Goal: Book appointment/travel/reservation

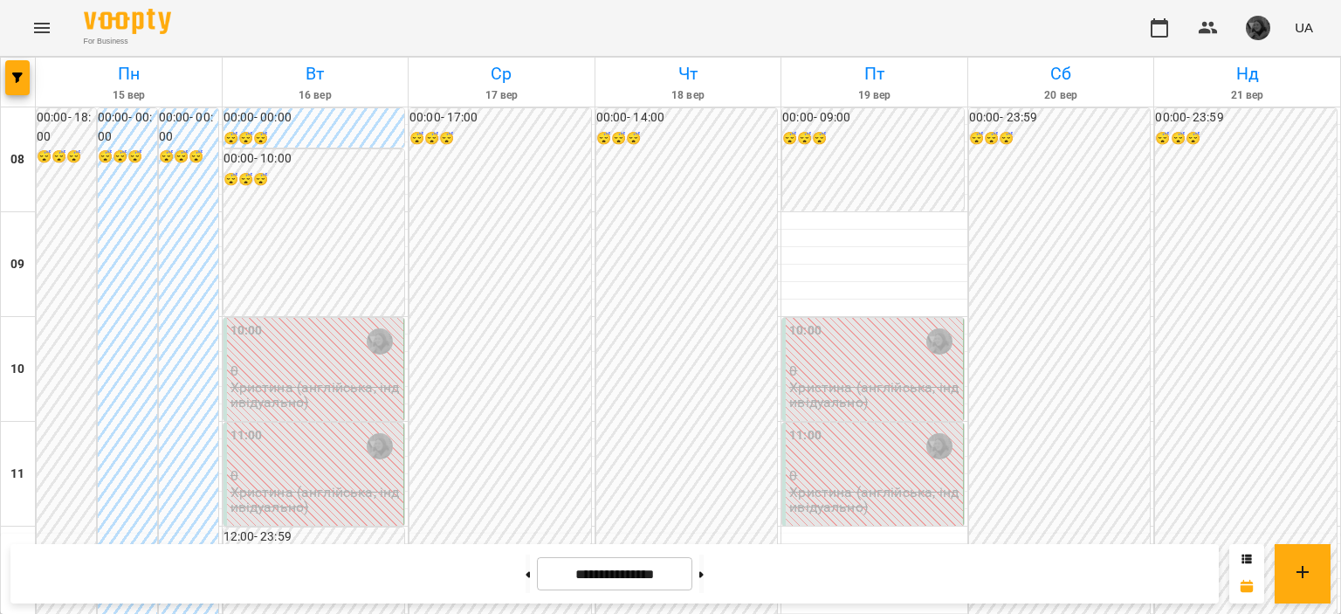
scroll to position [681, 0]
click at [703, 572] on button at bounding box center [701, 573] width 4 height 38
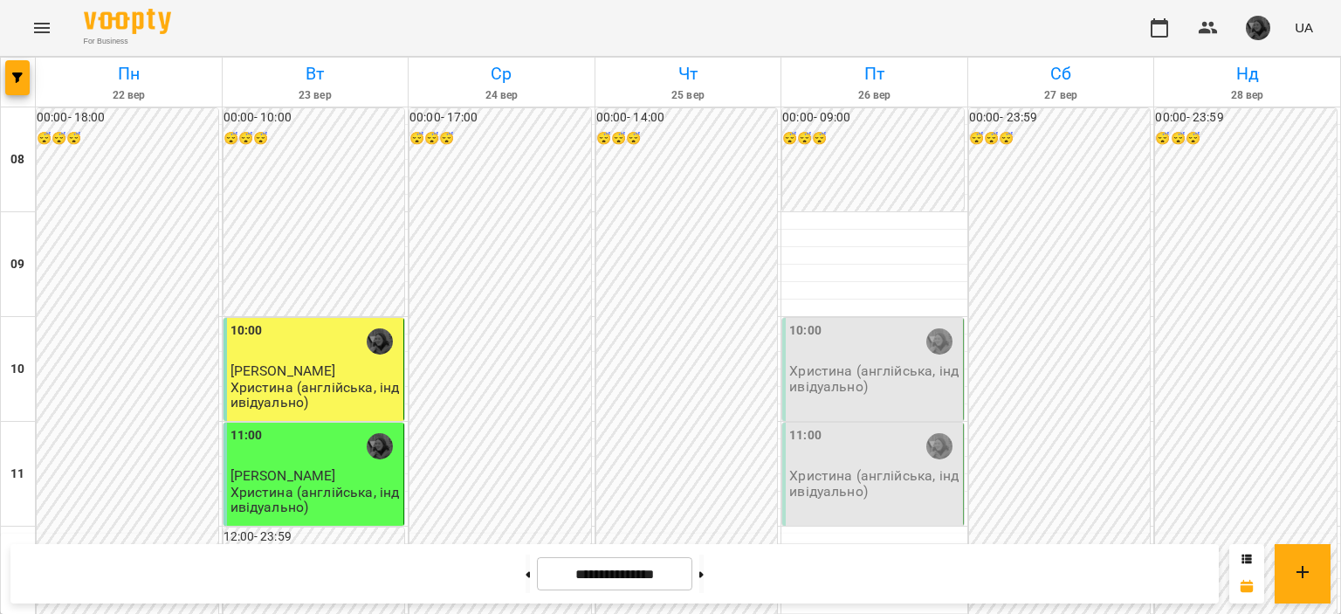
scroll to position [73, 0]
click at [10, 87] on button "button" at bounding box center [17, 77] width 24 height 35
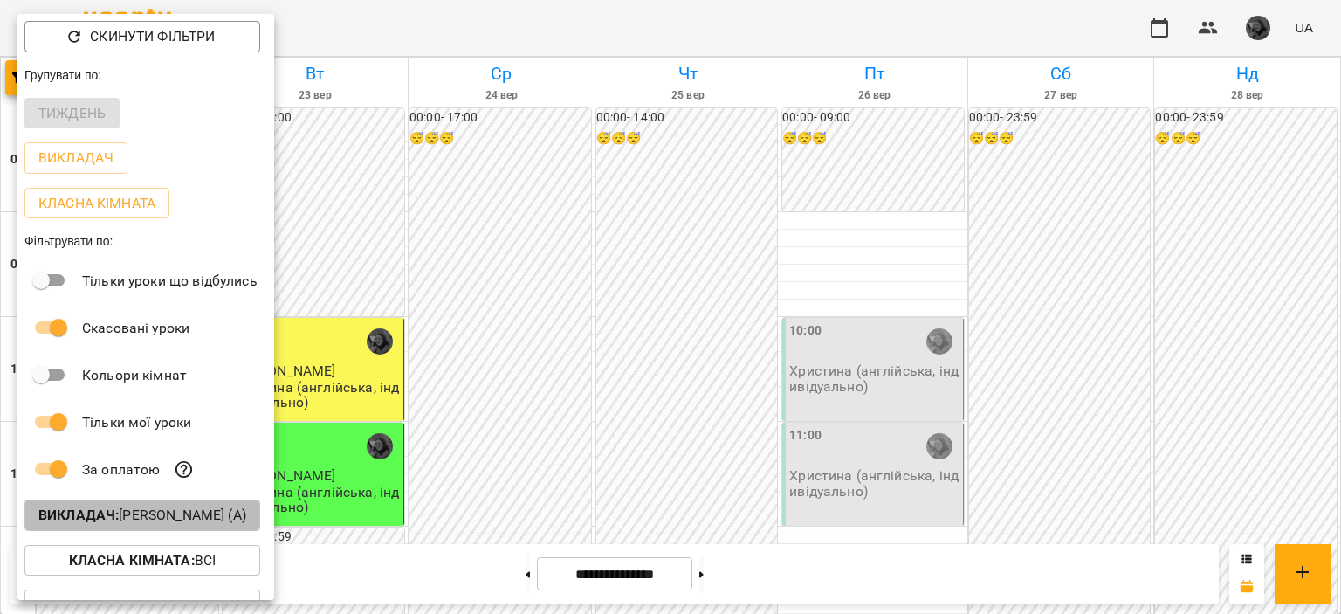
click at [122, 505] on button "Викладач : [PERSON_NAME] (а)" at bounding box center [142, 514] width 236 height 31
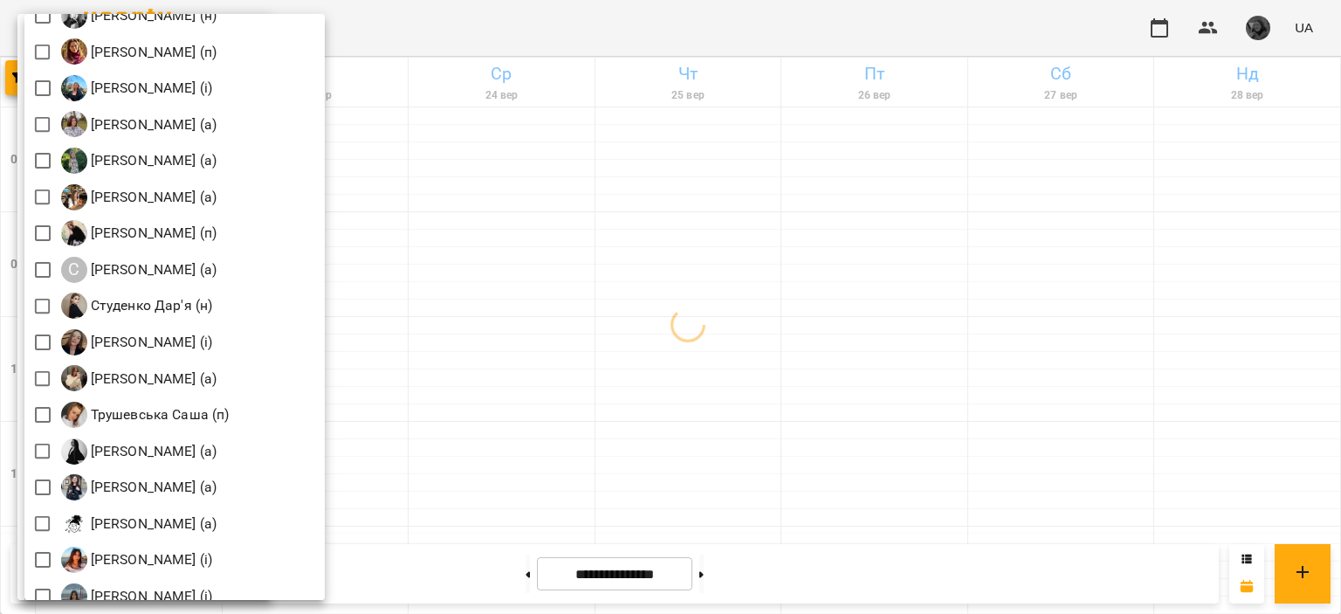
scroll to position [2547, 0]
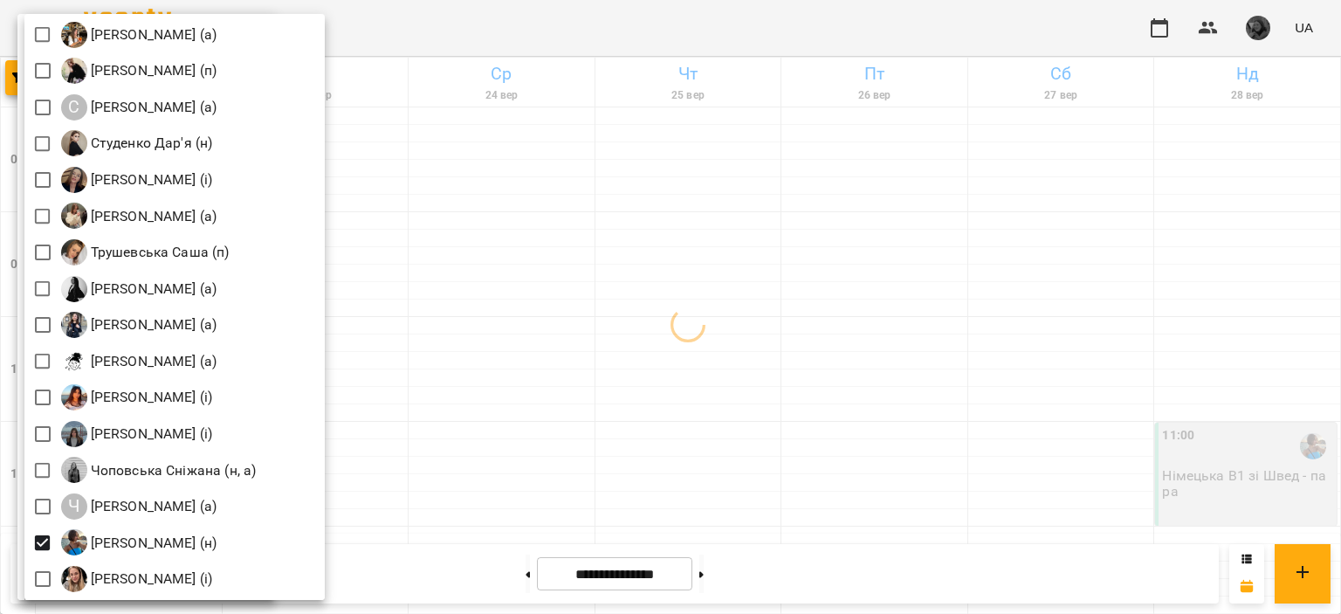
click at [504, 433] on div at bounding box center [670, 307] width 1341 height 614
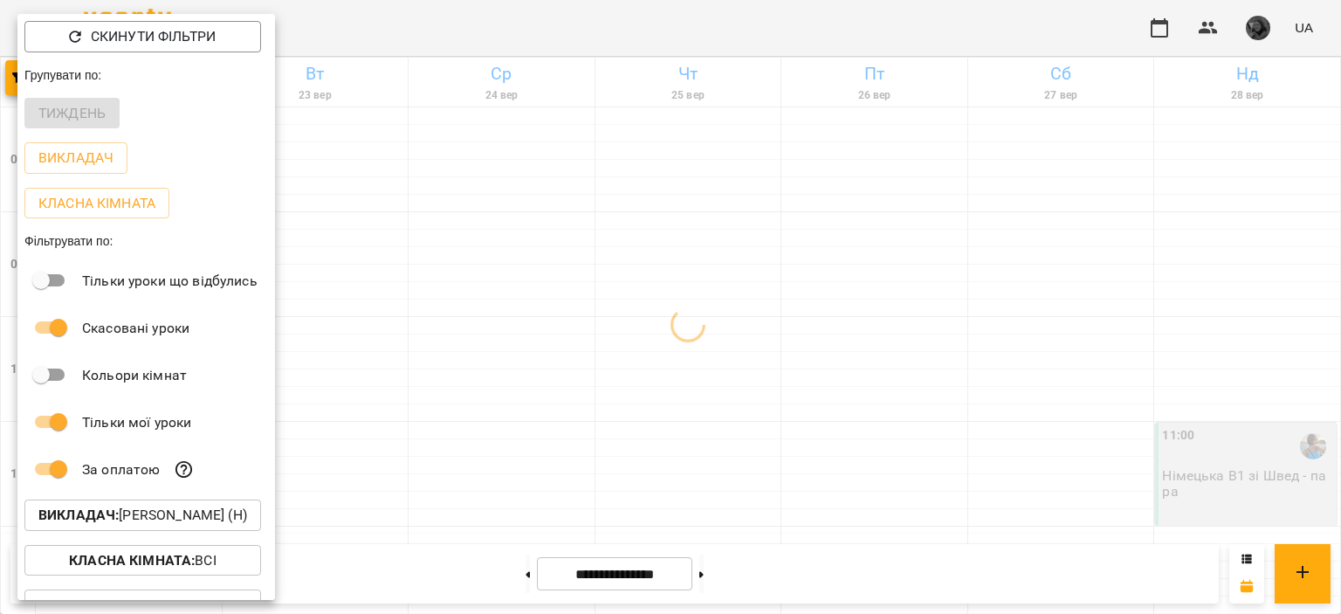
click at [504, 433] on div at bounding box center [670, 307] width 1341 height 614
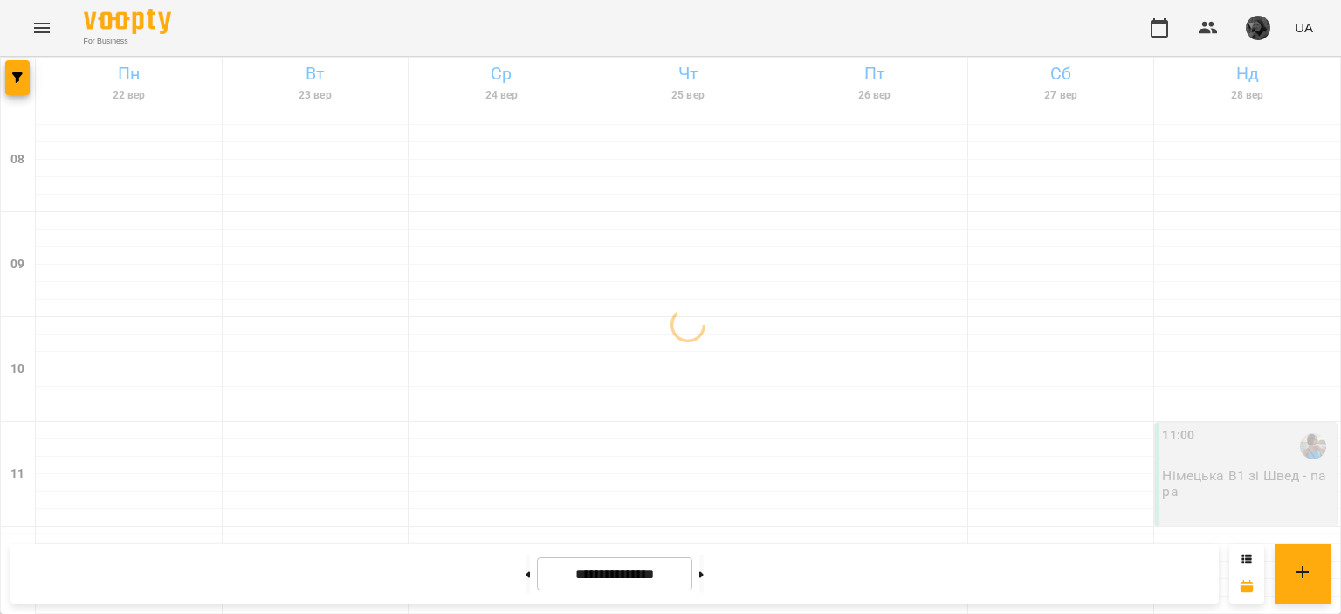
click at [1188, 426] on div "11:00" at bounding box center [1247, 446] width 171 height 40
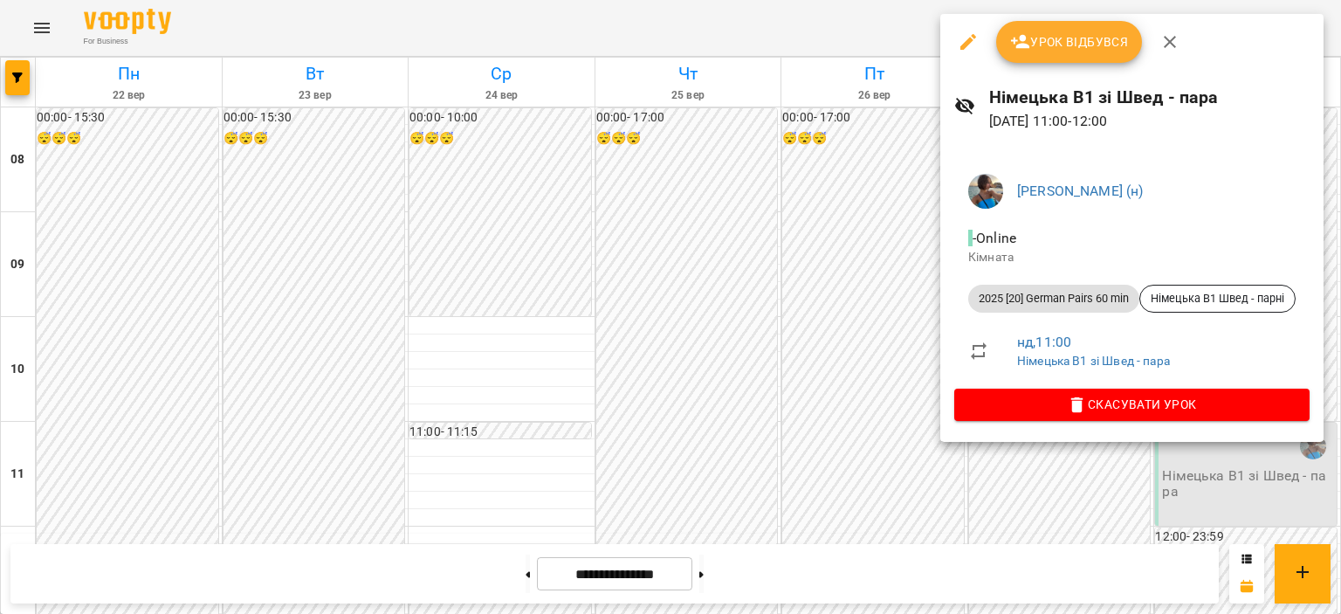
click at [740, 298] on div at bounding box center [670, 307] width 1341 height 614
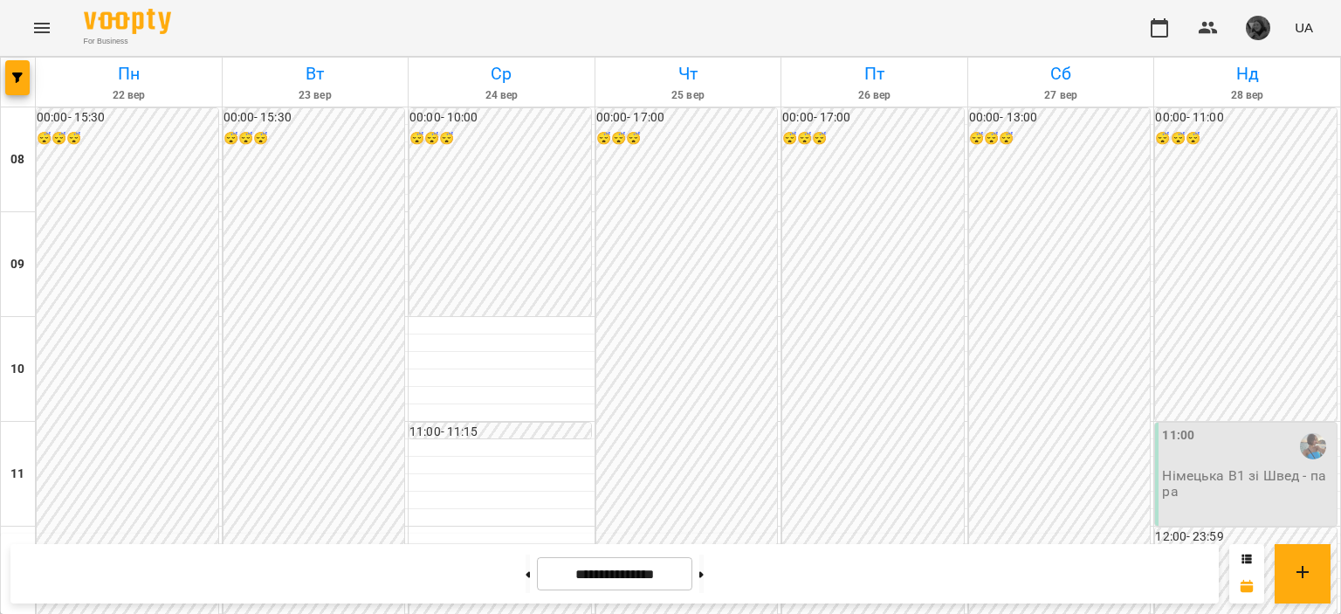
scroll to position [0, 0]
click at [703, 556] on button at bounding box center [701, 573] width 4 height 38
click at [17, 88] on button "button" at bounding box center [17, 77] width 24 height 35
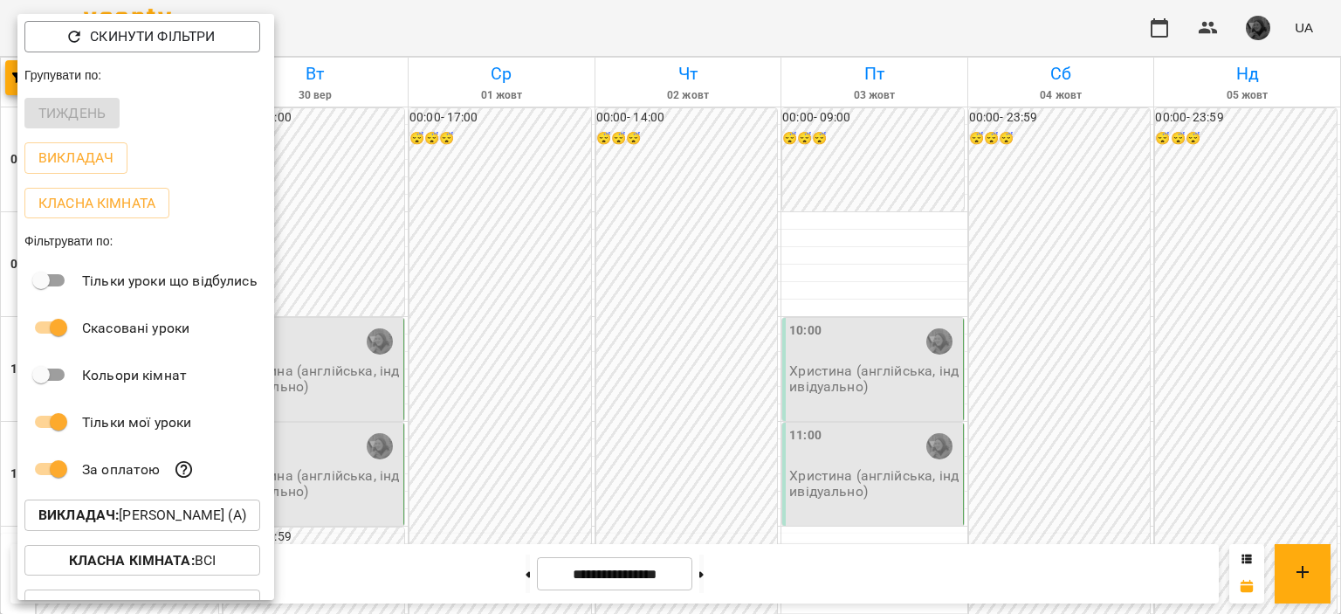
click at [510, 574] on div at bounding box center [670, 307] width 1341 height 614
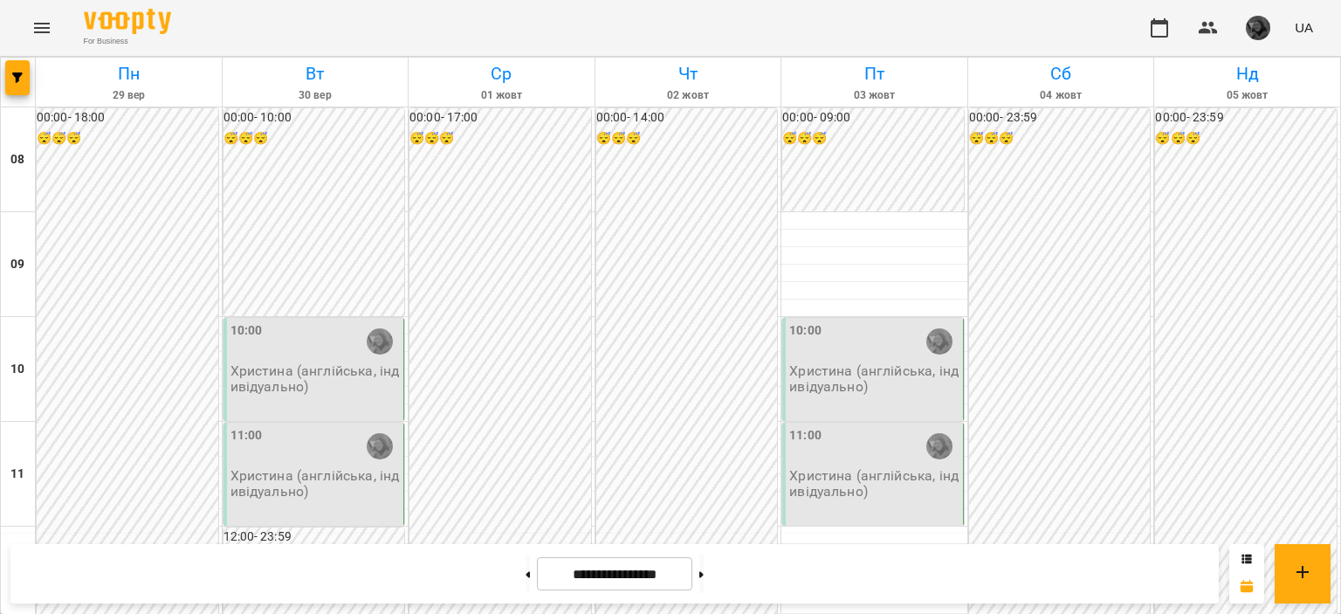
click at [525, 574] on button at bounding box center [527, 573] width 4 height 38
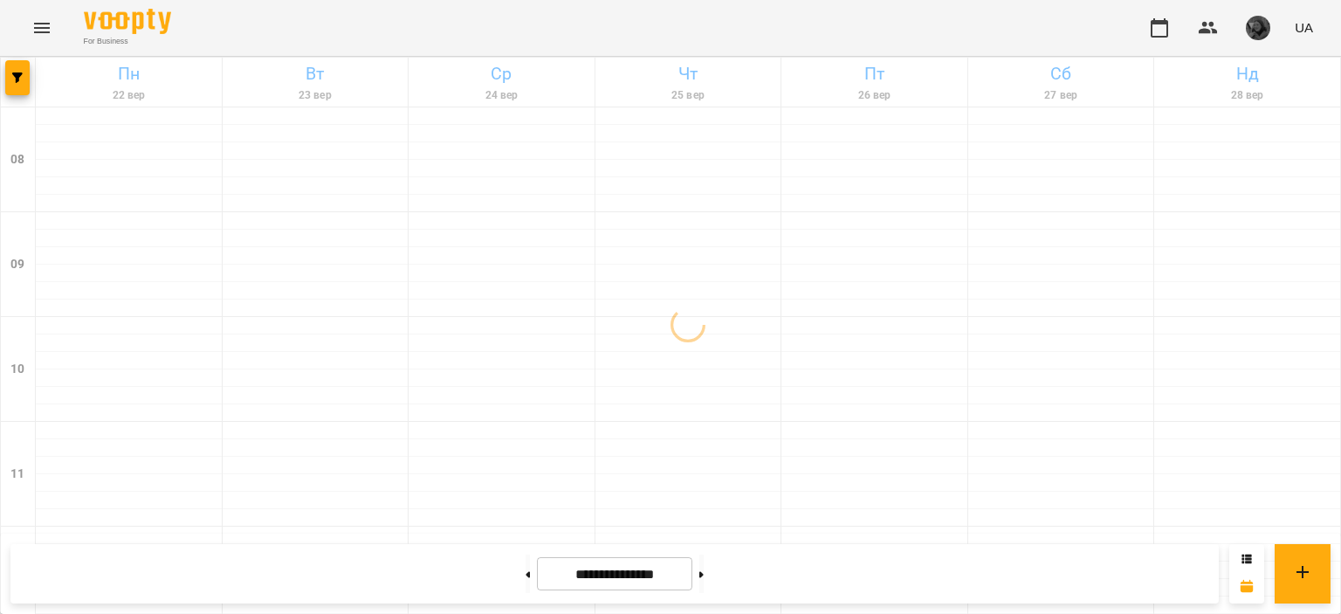
click at [525, 574] on button at bounding box center [527, 573] width 4 height 38
type input "**********"
